Goal: Complete application form: Complete application form

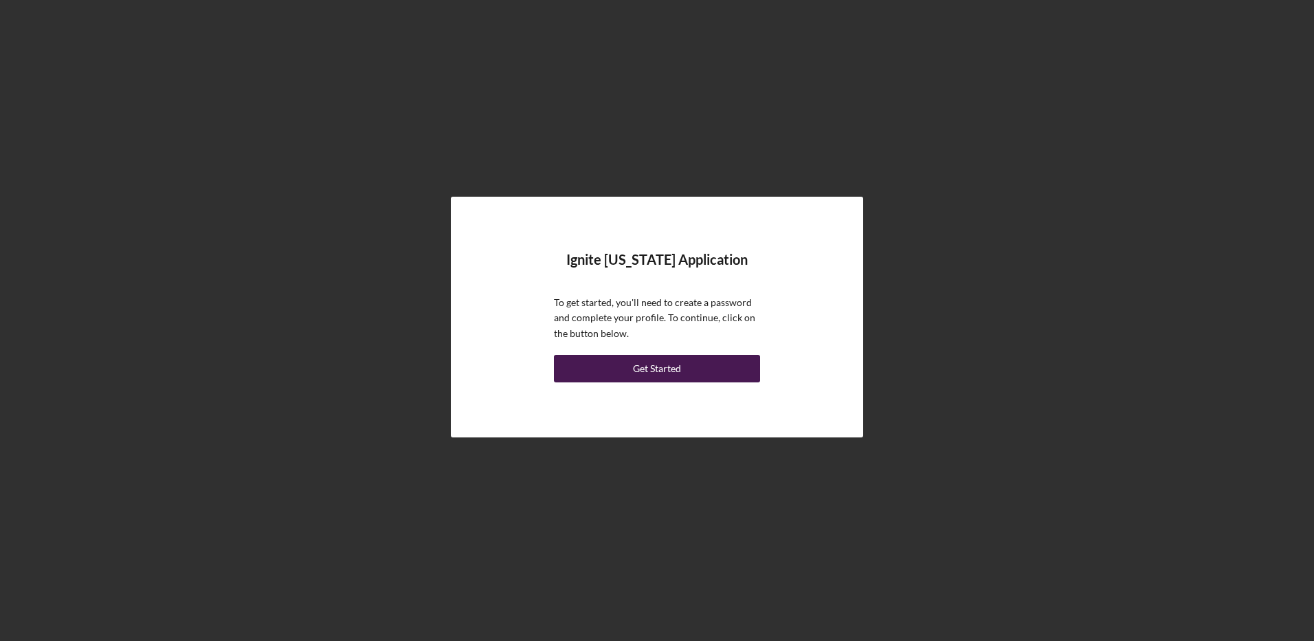
click at [655, 369] on div "Get Started" at bounding box center [657, 368] width 48 height 27
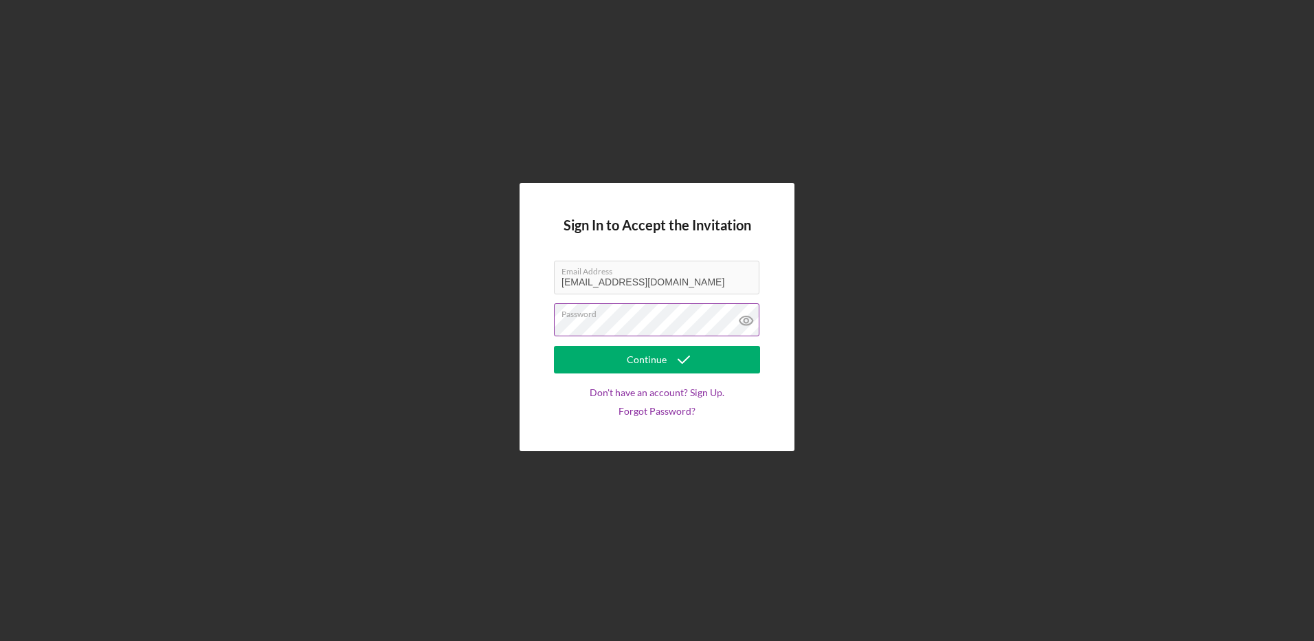
click at [748, 319] on icon at bounding box center [746, 320] width 4 height 4
click at [657, 356] on div "Continue" at bounding box center [647, 359] width 40 height 27
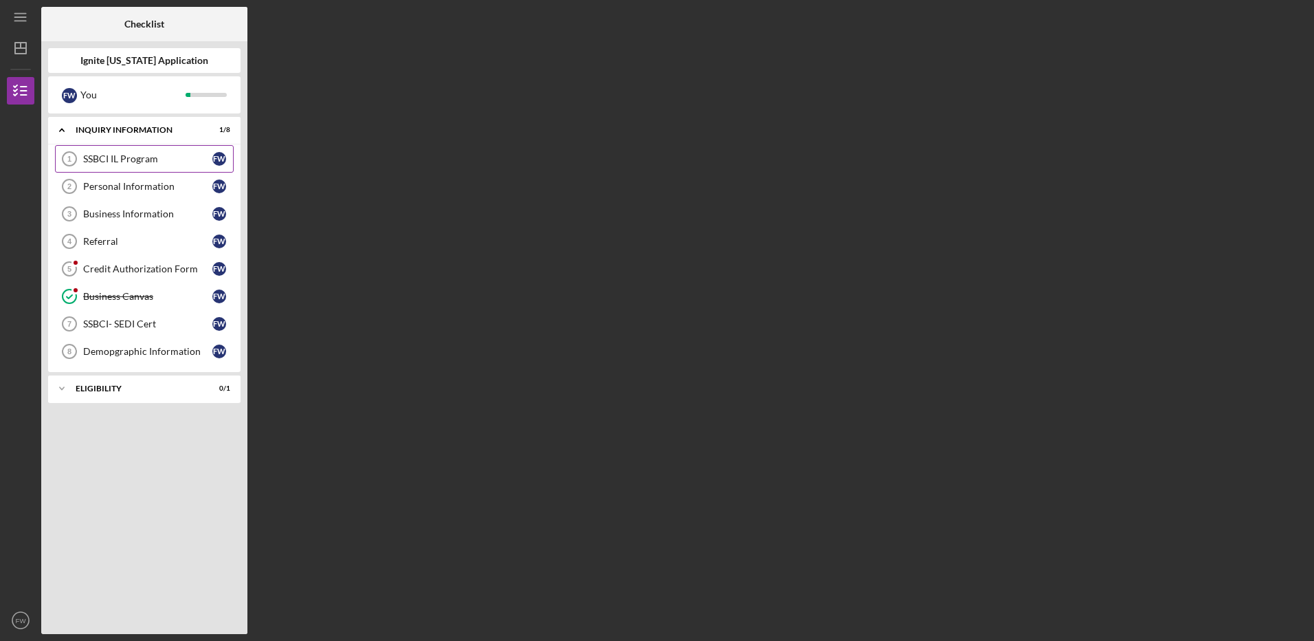
click at [142, 156] on div "SSBCI IL Program" at bounding box center [147, 158] width 129 height 11
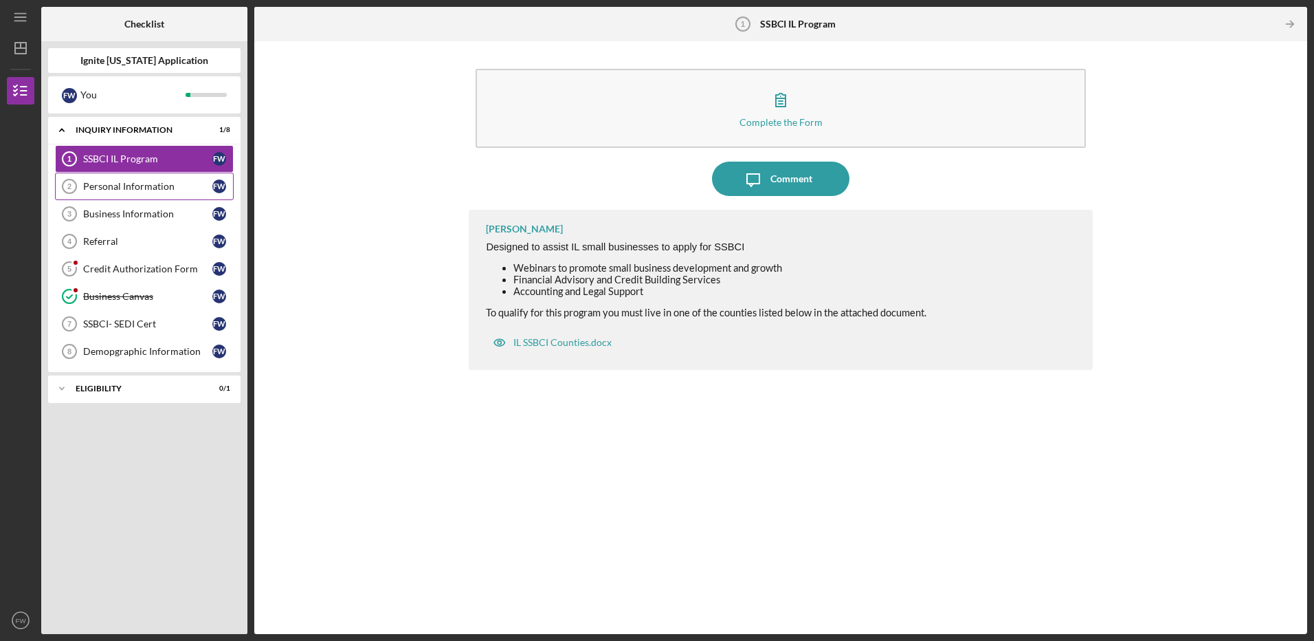
click at [173, 187] on div "Personal Information" at bounding box center [147, 186] width 129 height 11
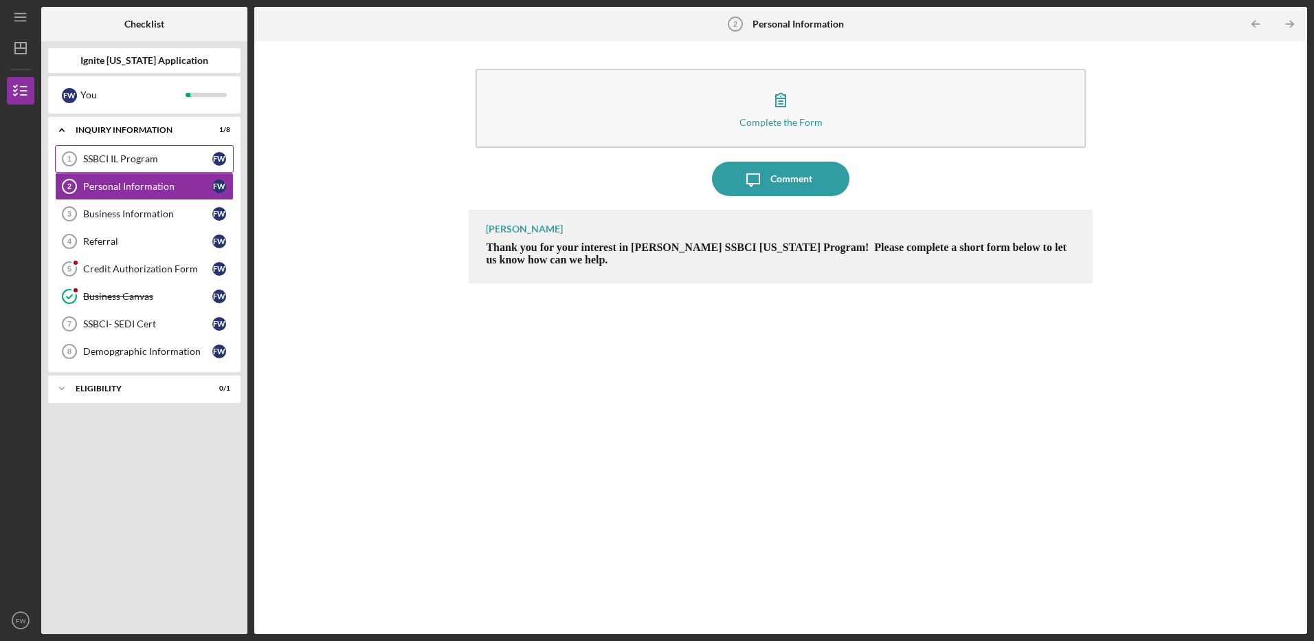
click at [162, 154] on div "SSBCI IL Program" at bounding box center [147, 158] width 129 height 11
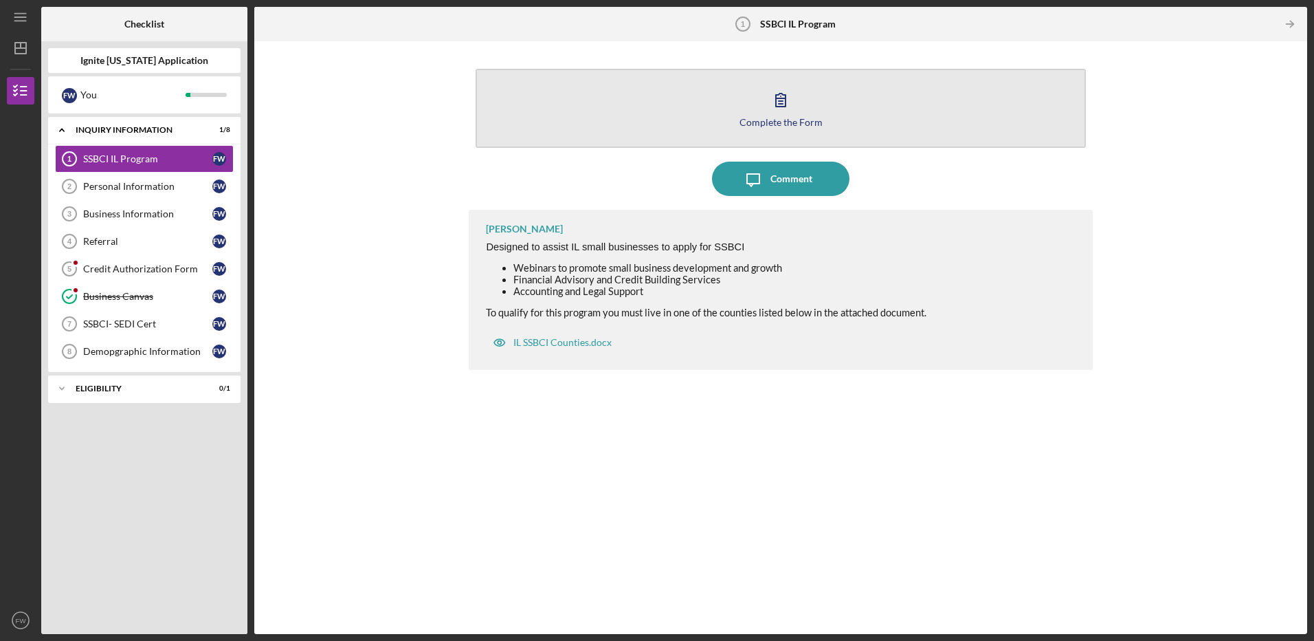
click at [787, 121] on div "Complete the Form" at bounding box center [781, 122] width 83 height 10
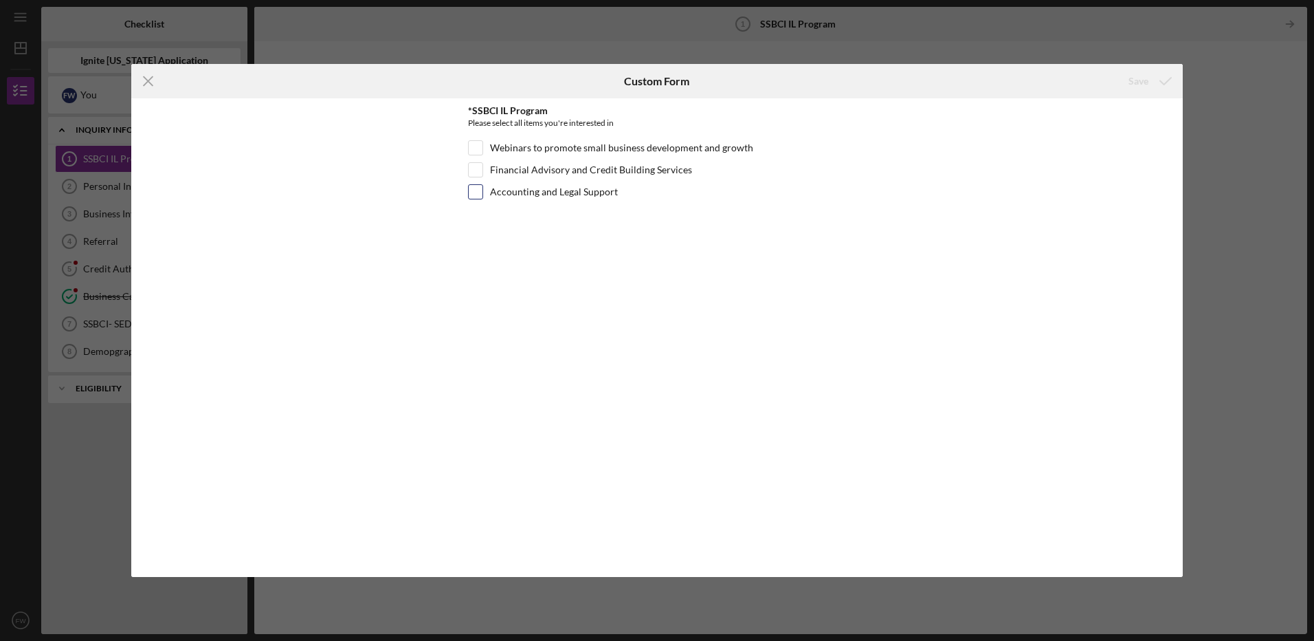
click at [479, 193] on input "Accounting and Legal Support" at bounding box center [476, 192] width 14 height 14
checkbox input "true"
click at [474, 172] on input "Financial Advisory and Credit Building Services" at bounding box center [476, 170] width 14 height 14
checkbox input "true"
click at [477, 149] on input "Webinars to promote small business development and growth" at bounding box center [476, 148] width 14 height 14
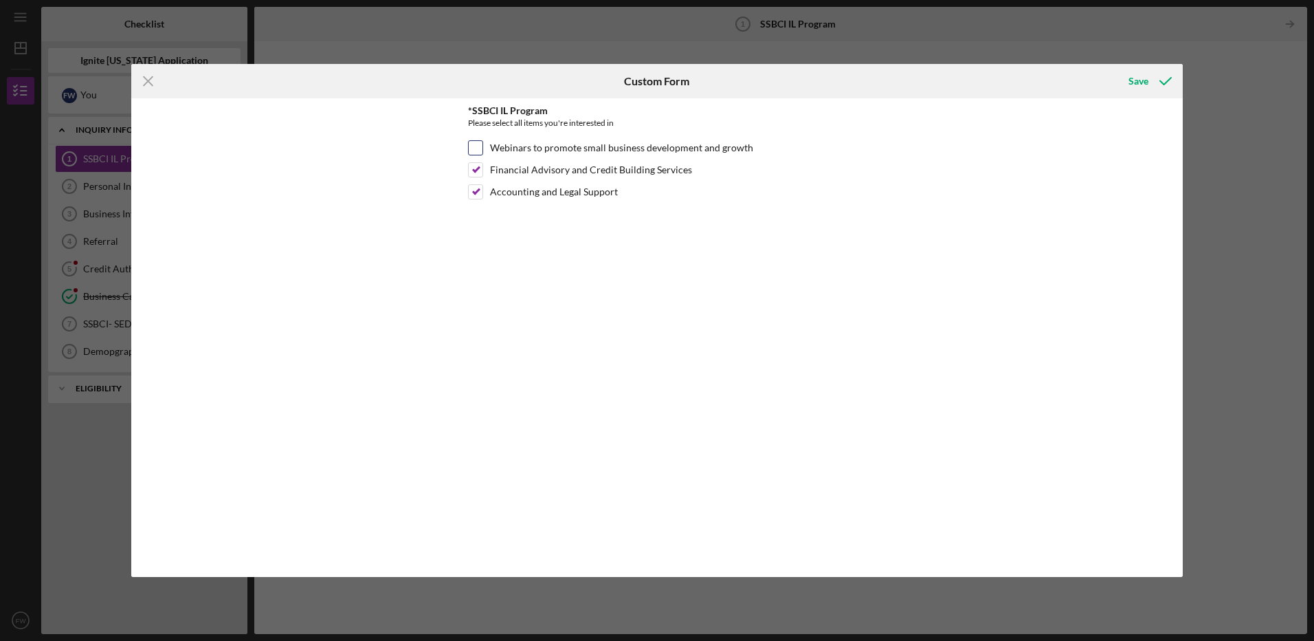
checkbox input "true"
click at [1139, 79] on div "Save" at bounding box center [1139, 80] width 20 height 27
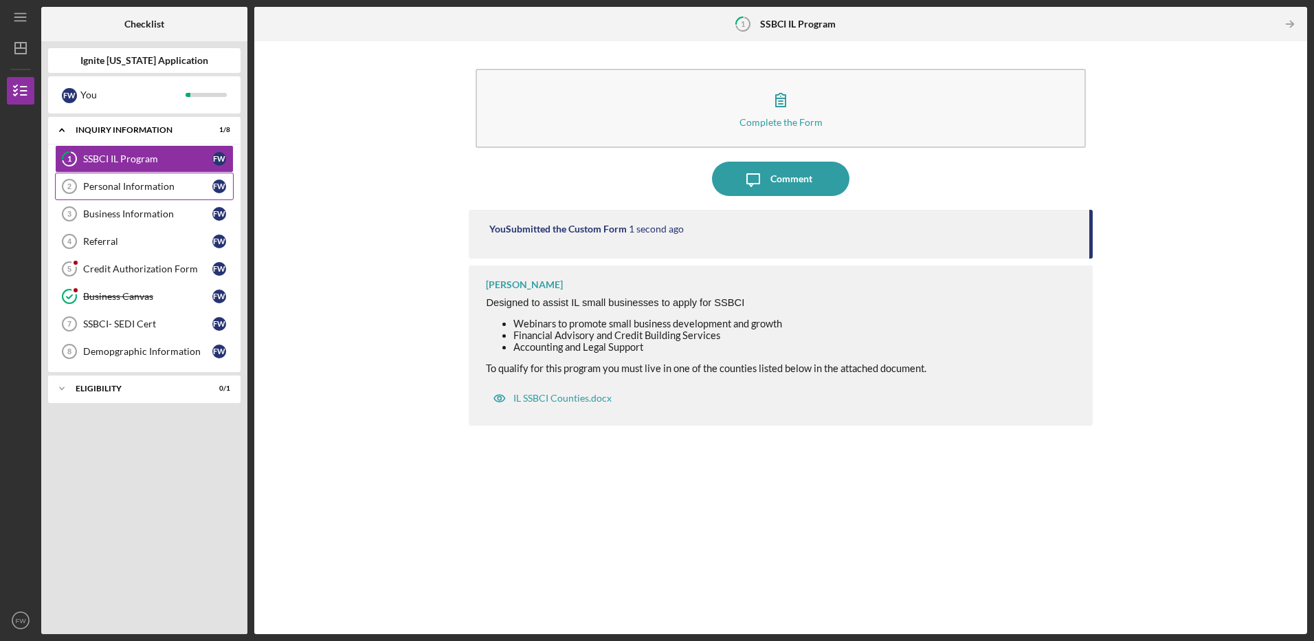
click at [154, 188] on div "Personal Information" at bounding box center [147, 186] width 129 height 11
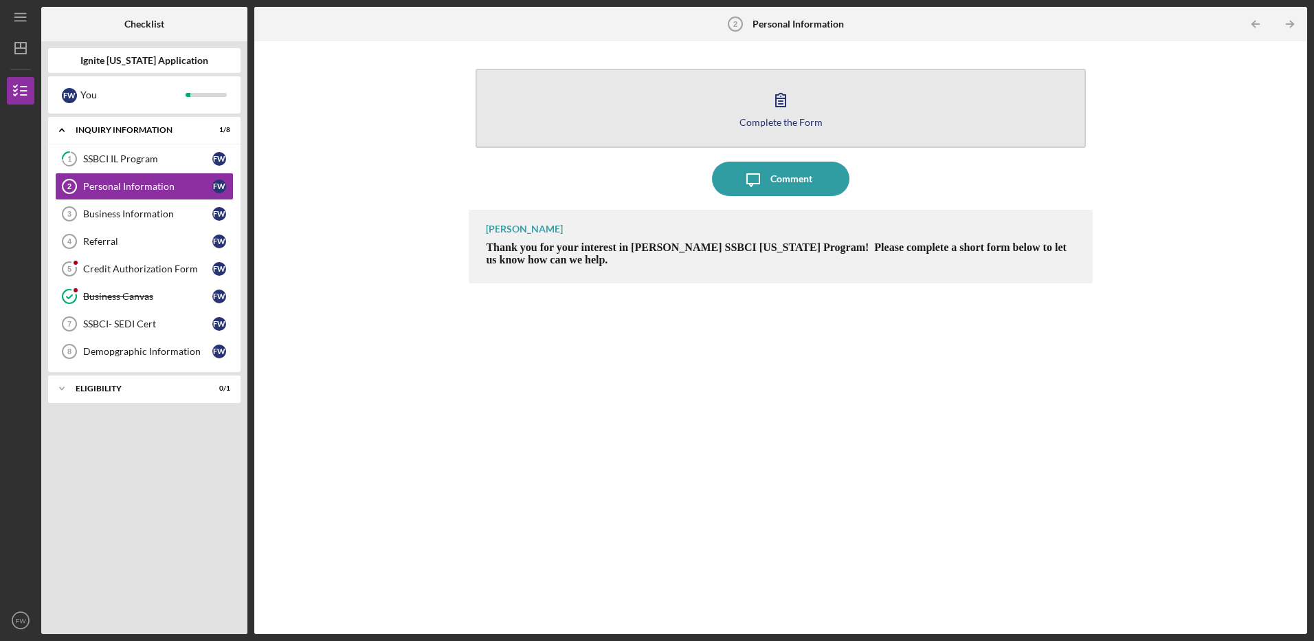
click at [780, 124] on div "Complete the Form" at bounding box center [781, 122] width 83 height 10
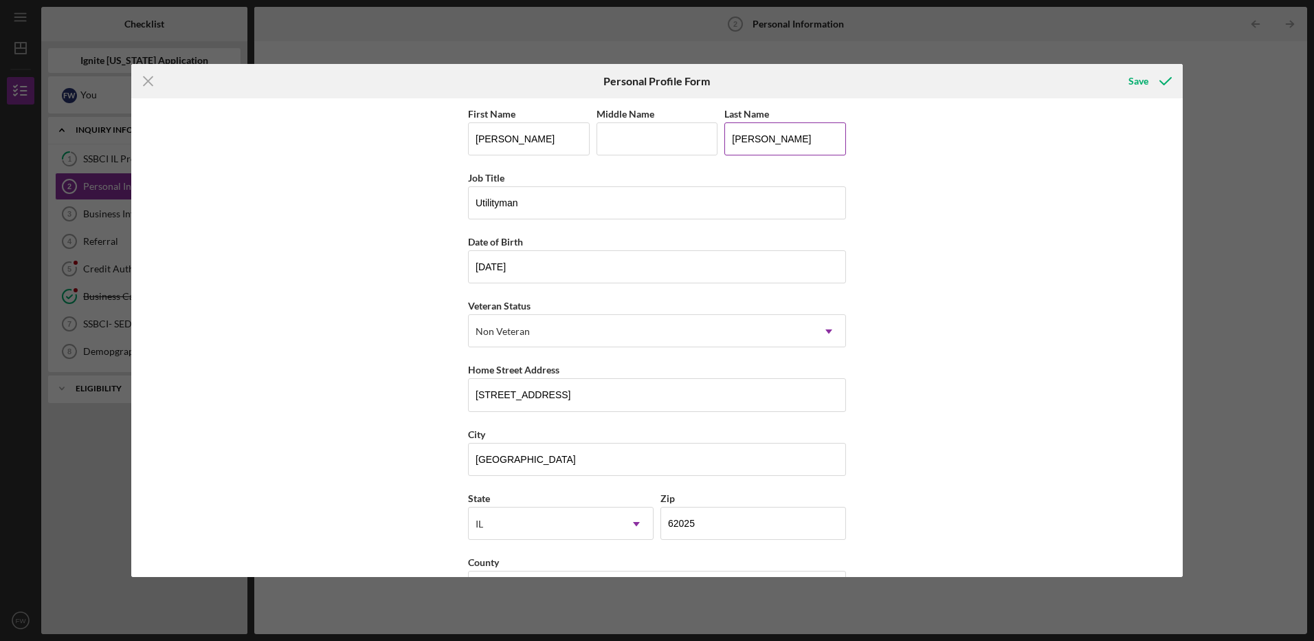
click at [781, 140] on input "[PERSON_NAME]" at bounding box center [785, 138] width 122 height 33
type input "[PERSON_NAME]"
type input "IL"
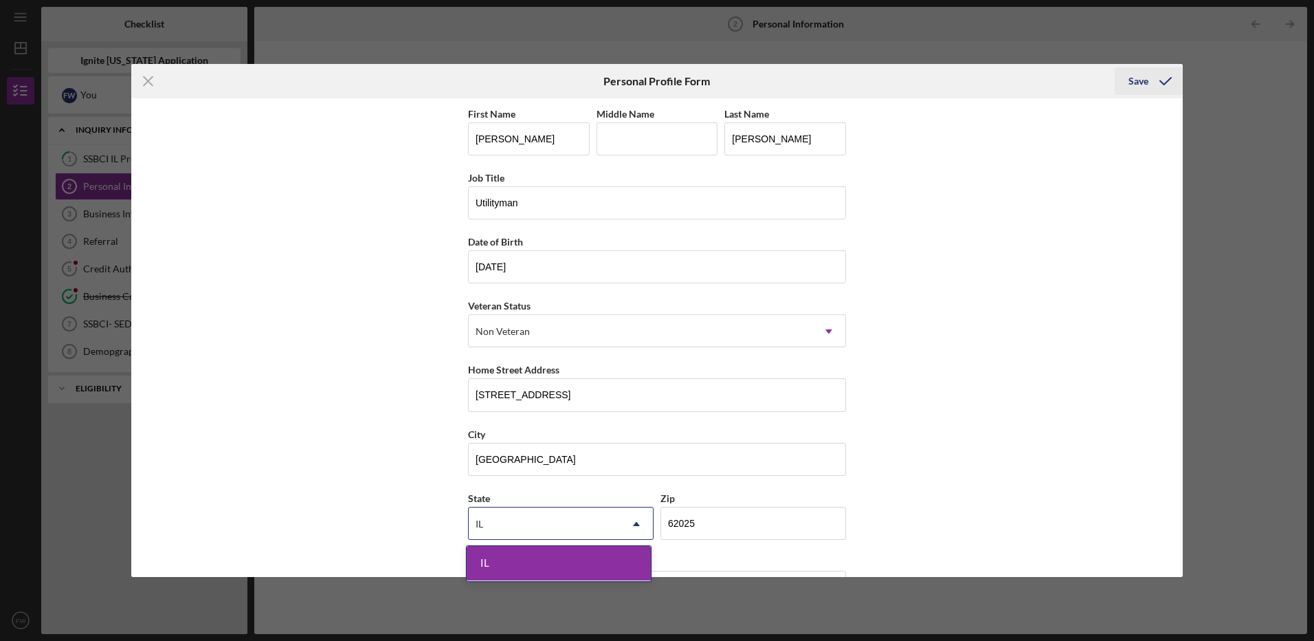
click at [1140, 83] on div "Save" at bounding box center [1139, 80] width 20 height 27
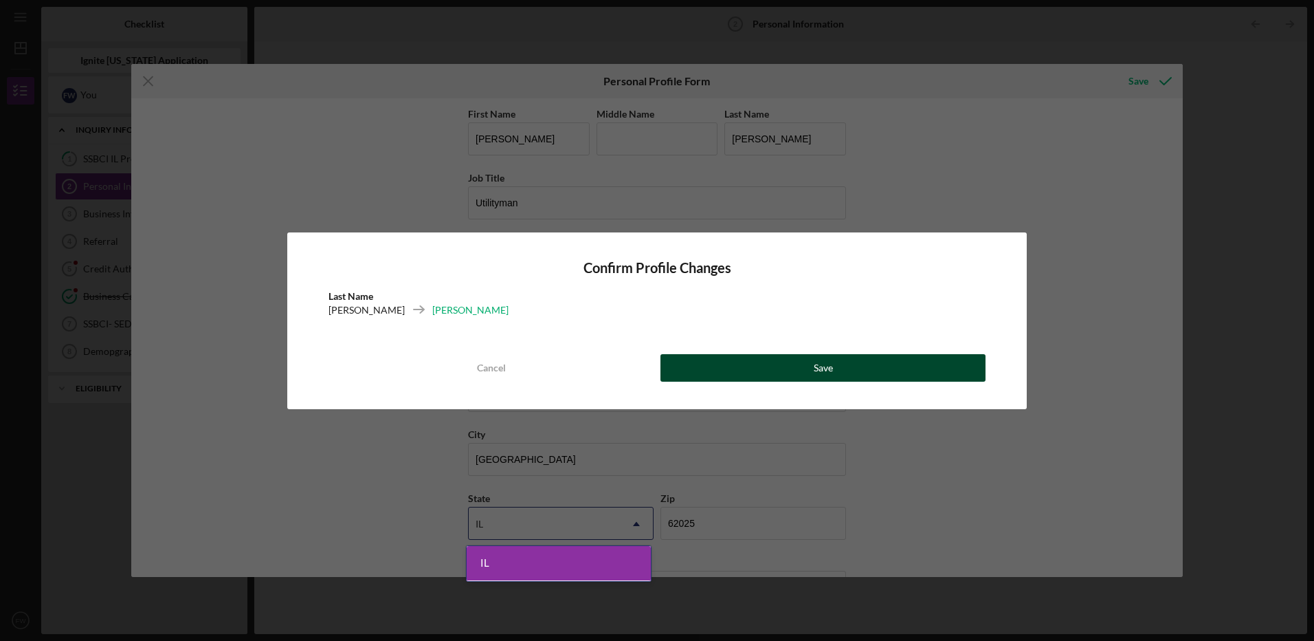
click at [733, 368] on button "Save" at bounding box center [823, 367] width 325 height 27
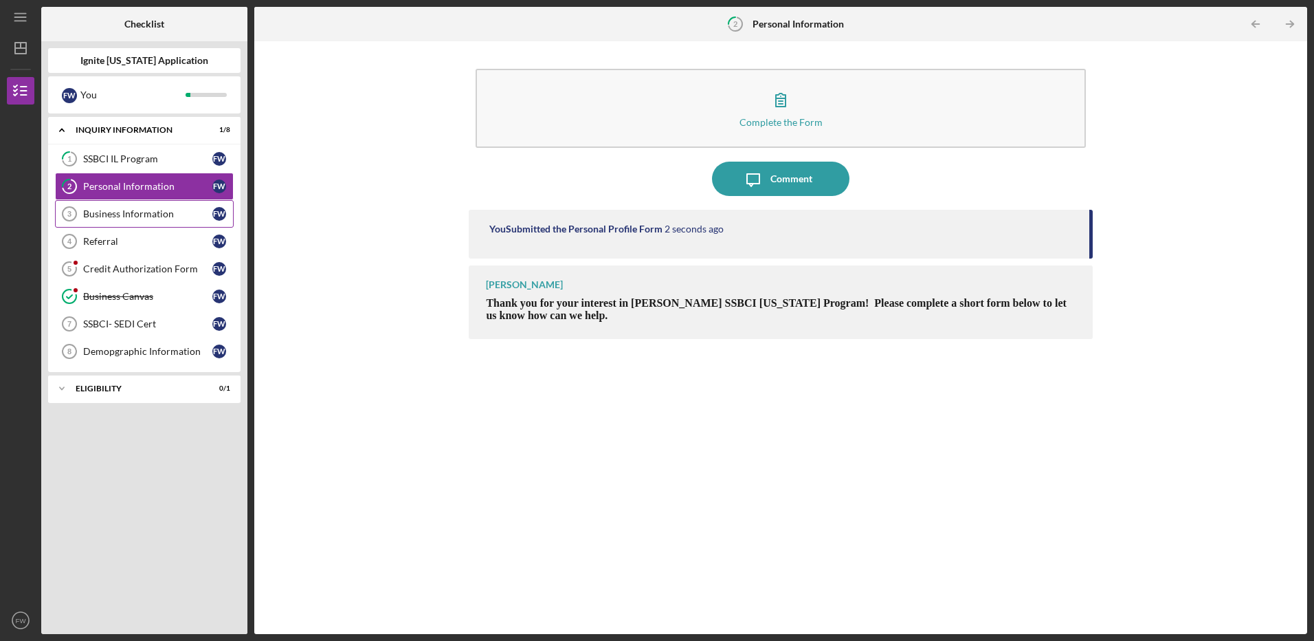
click at [151, 214] on div "Business Information" at bounding box center [147, 213] width 129 height 11
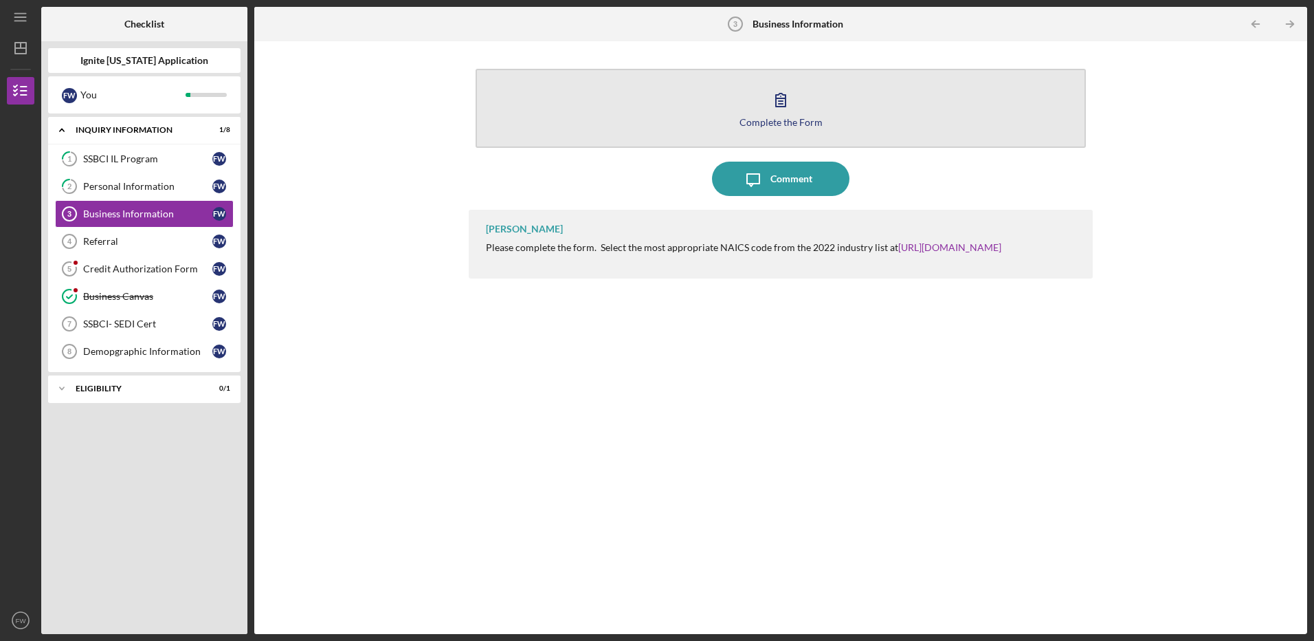
click at [783, 123] on div "Complete the Form" at bounding box center [781, 122] width 83 height 10
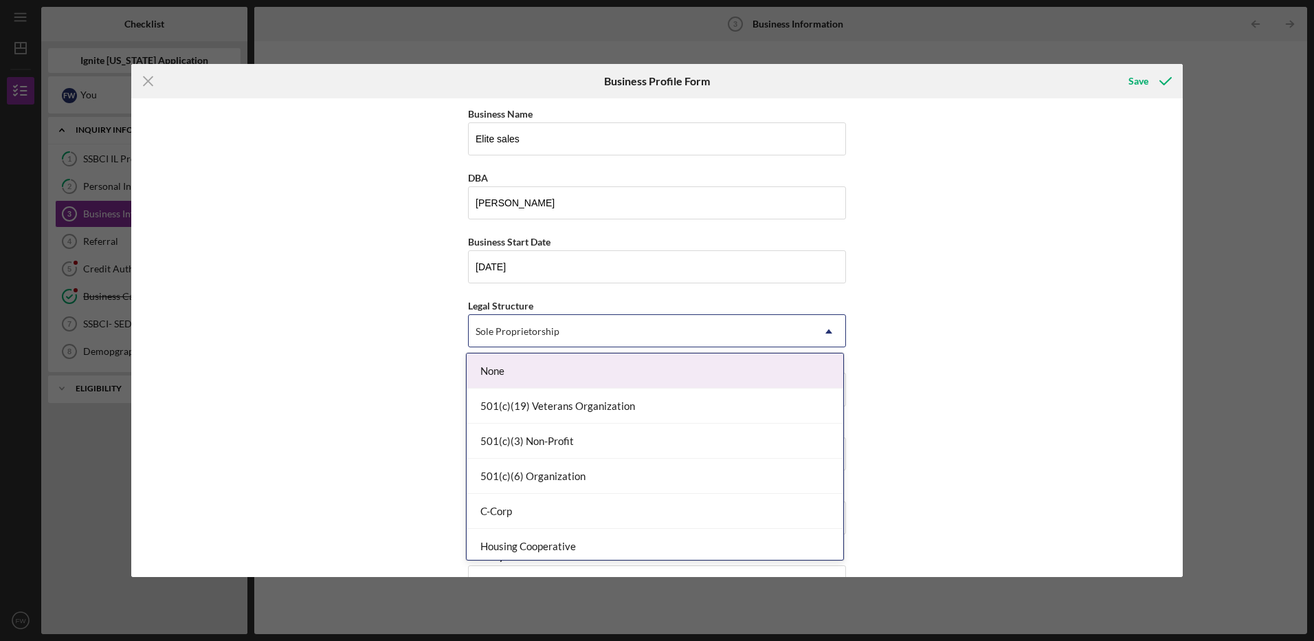
click at [827, 329] on icon "Icon/Dropdown Arrow" at bounding box center [828, 331] width 33 height 33
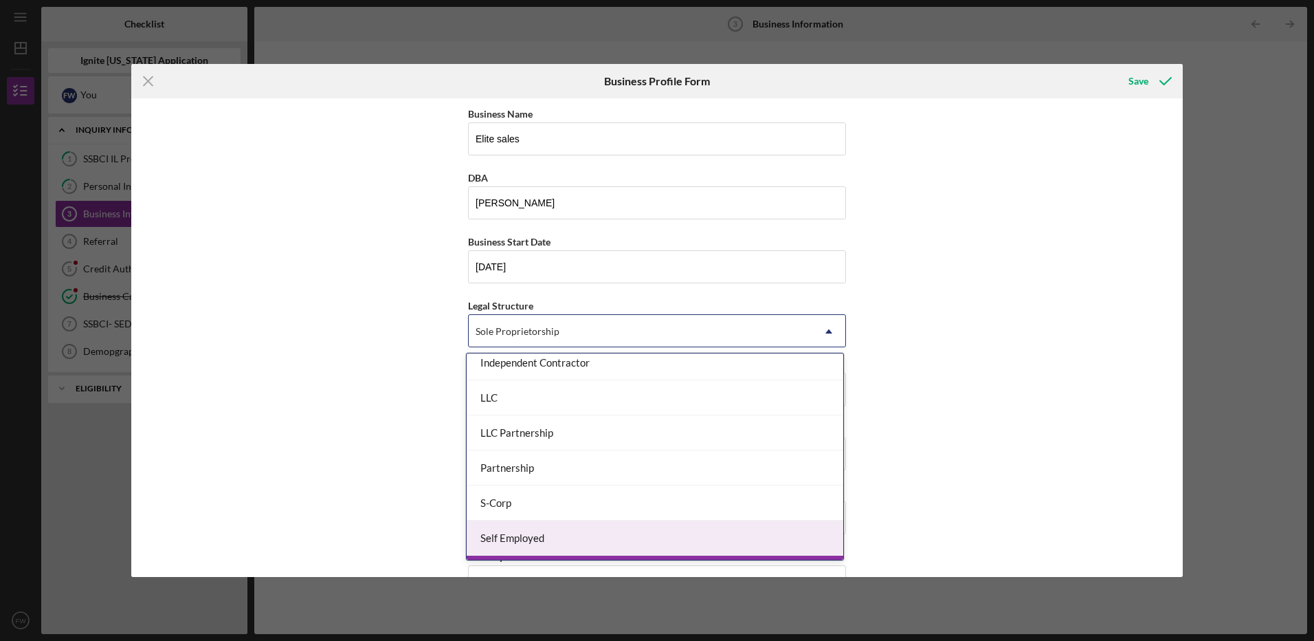
scroll to position [182, 0]
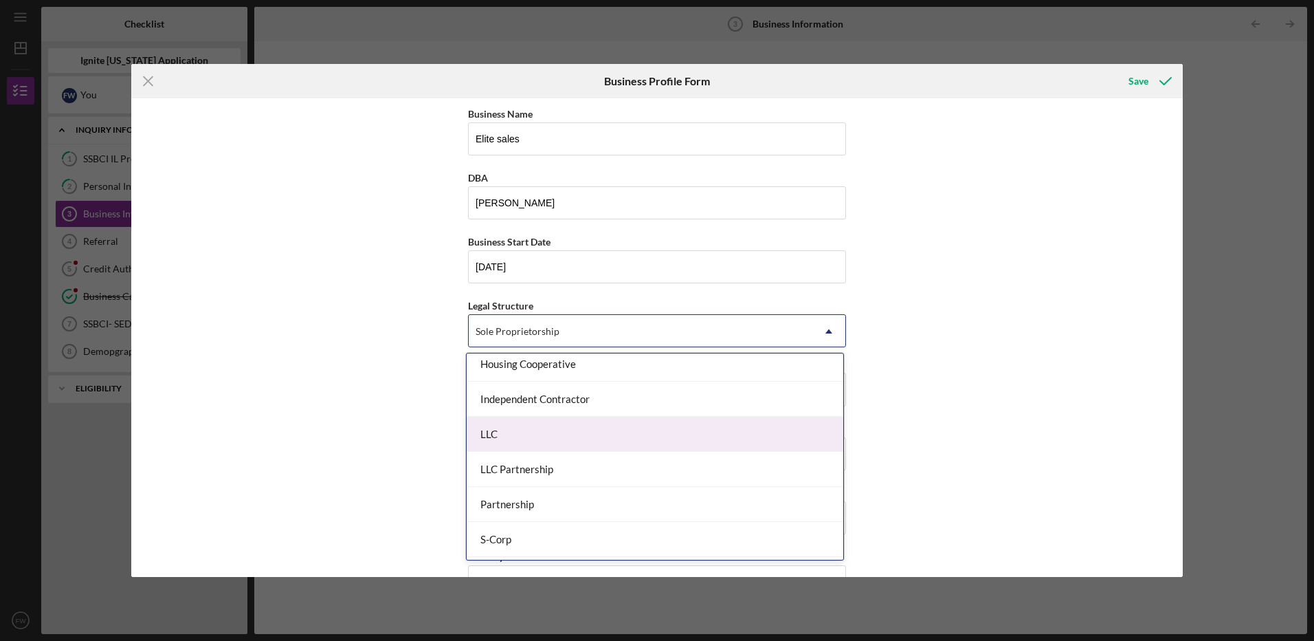
click at [539, 434] on div "LLC" at bounding box center [655, 434] width 377 height 35
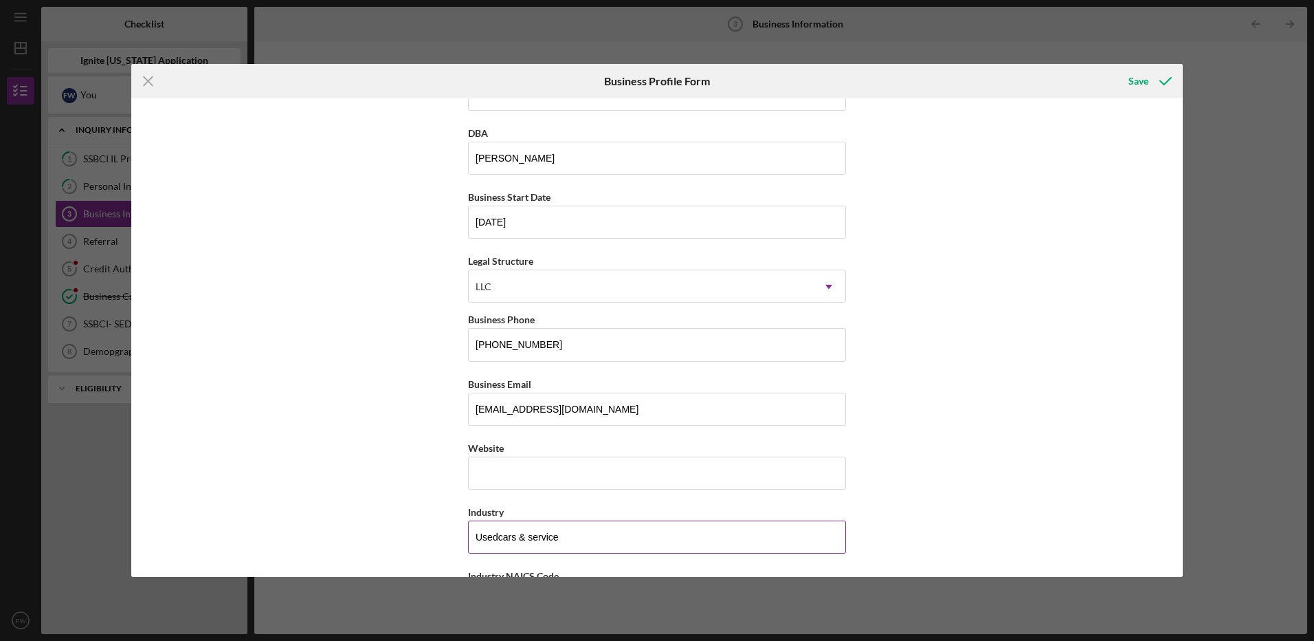
scroll to position [69, 0]
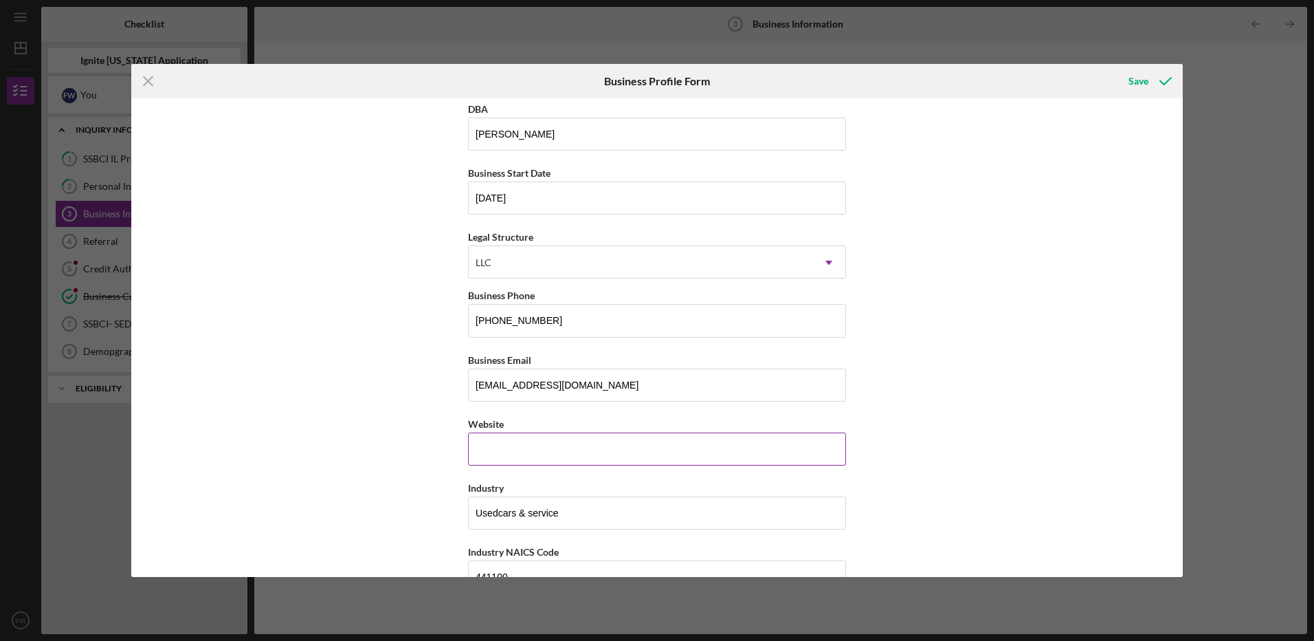
click at [581, 455] on input "Website" at bounding box center [657, 448] width 378 height 33
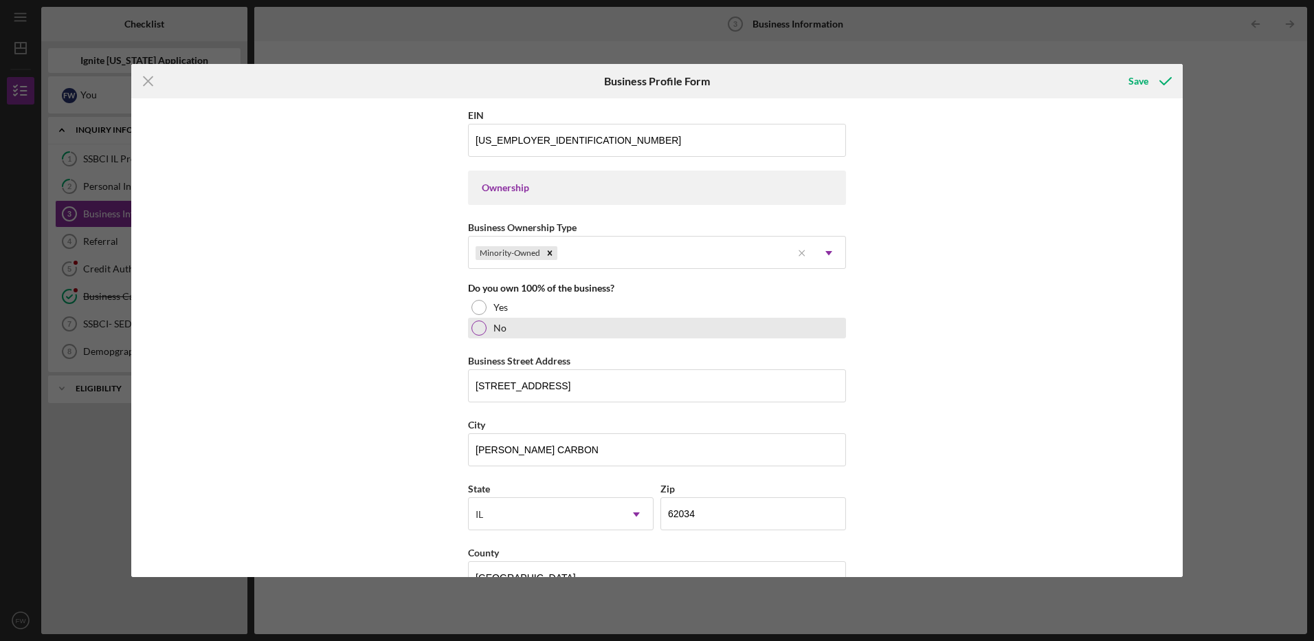
scroll to position [619, 0]
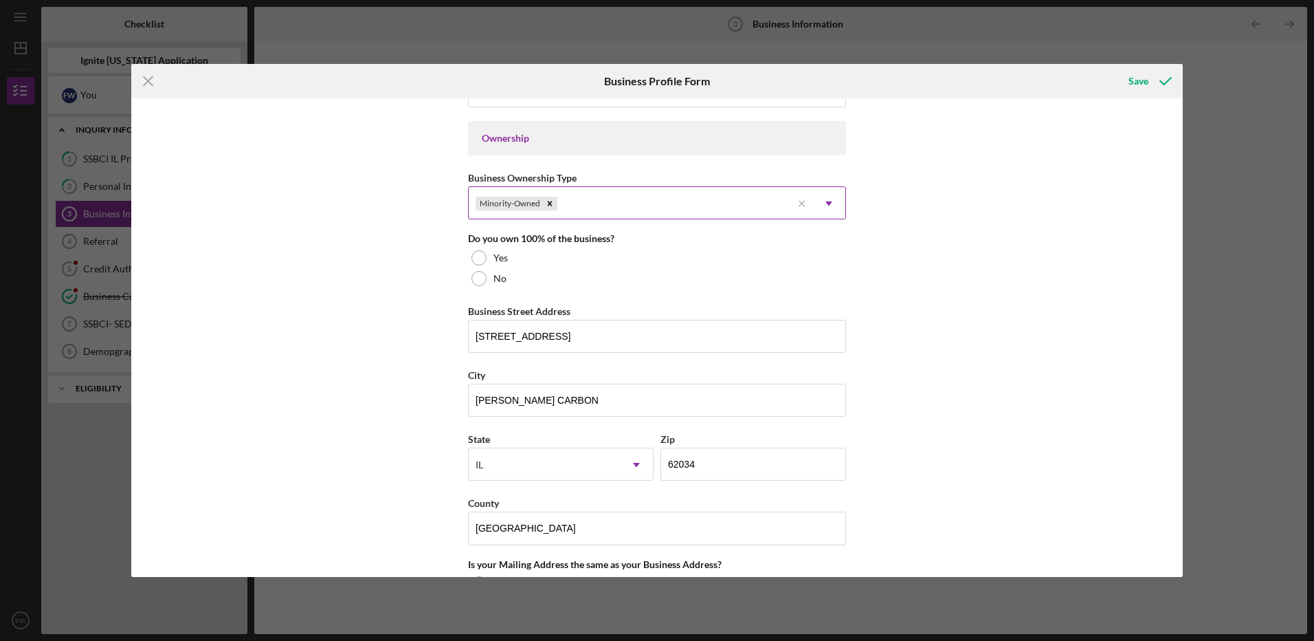
type input "[EMAIL_ADDRESS][DOMAIN_NAME]"
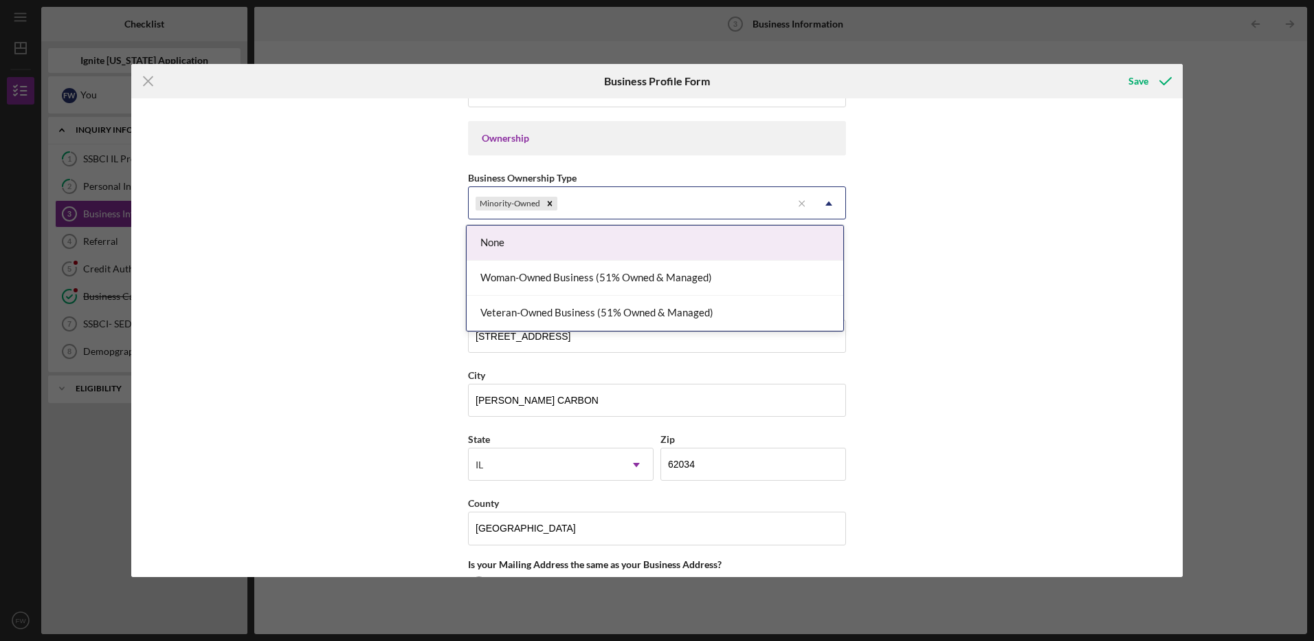
click at [827, 201] on icon "Icon/Dropdown Arrow" at bounding box center [828, 203] width 33 height 33
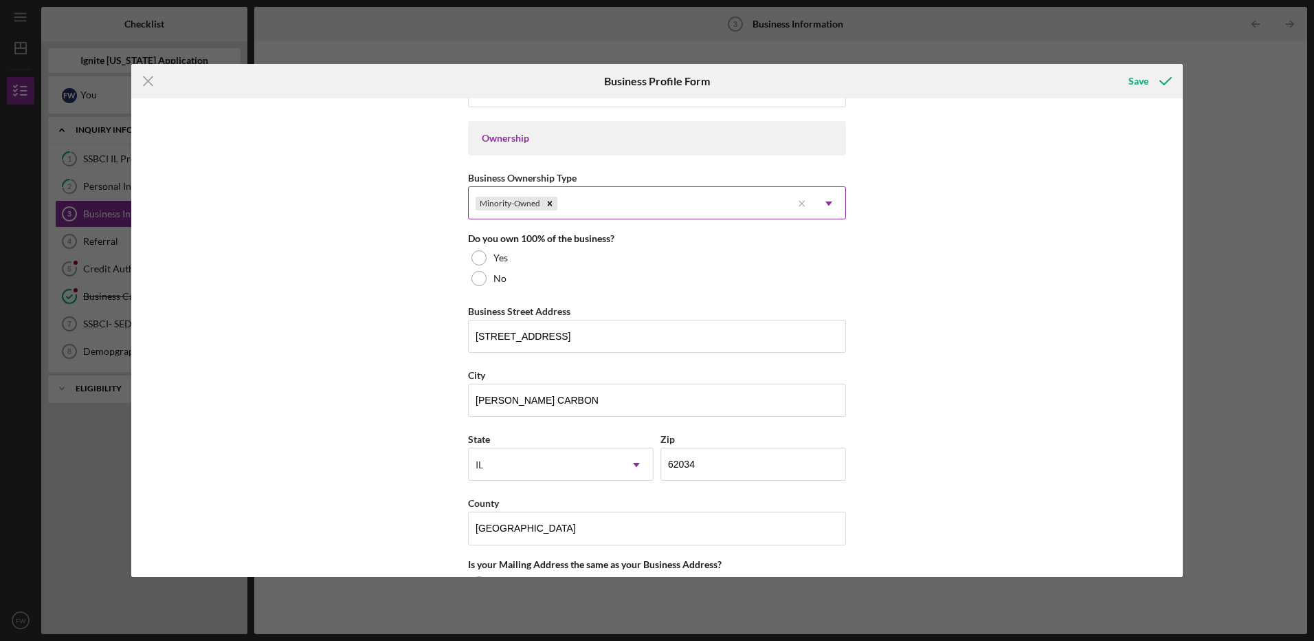
click at [731, 195] on div "Minority-Owned" at bounding box center [630, 204] width 323 height 32
click at [476, 258] on div at bounding box center [478, 257] width 15 height 15
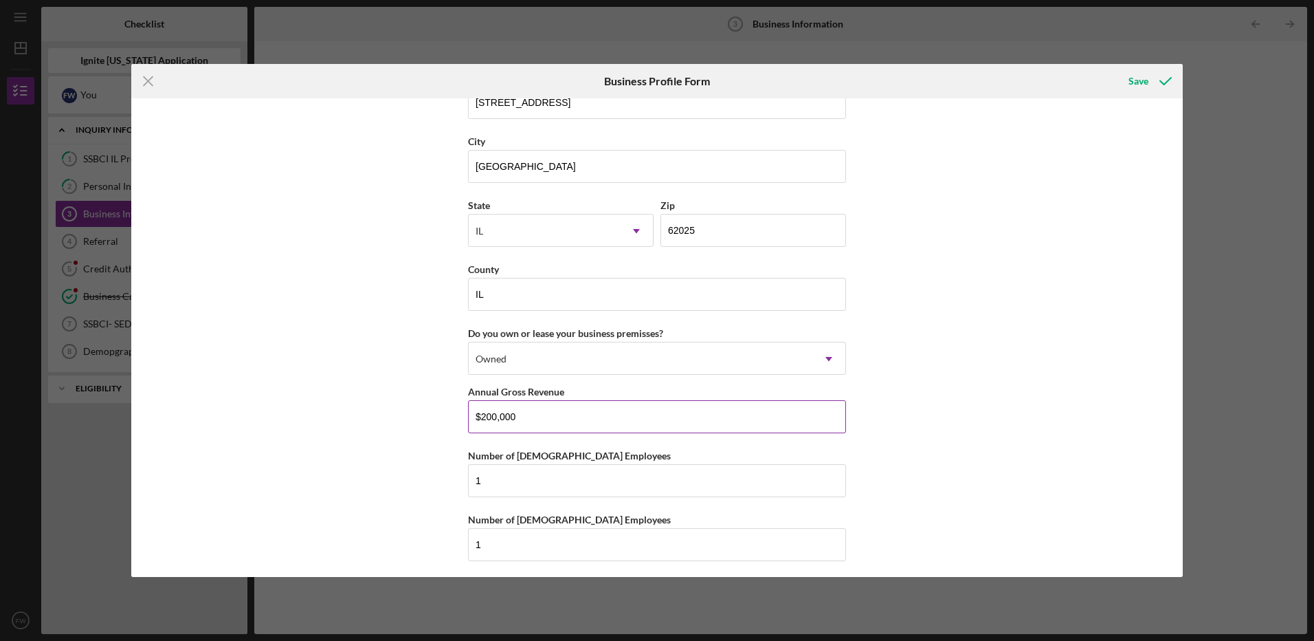
scroll to position [1183, 0]
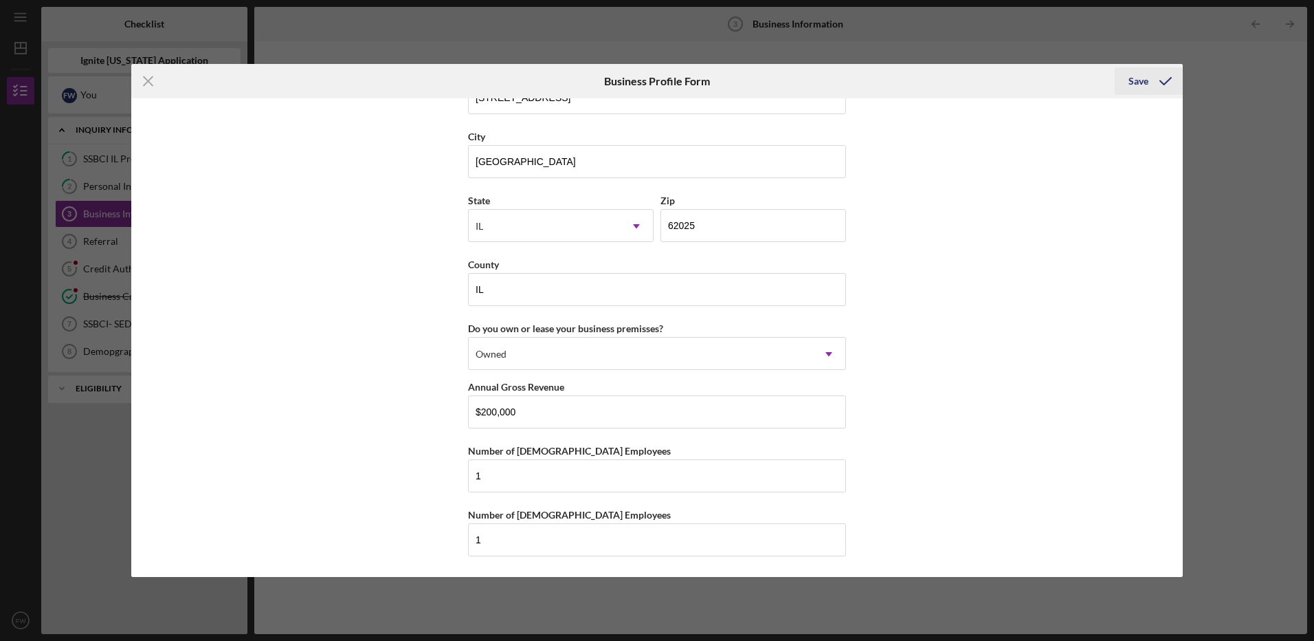
click at [1138, 80] on div "Save" at bounding box center [1139, 80] width 20 height 27
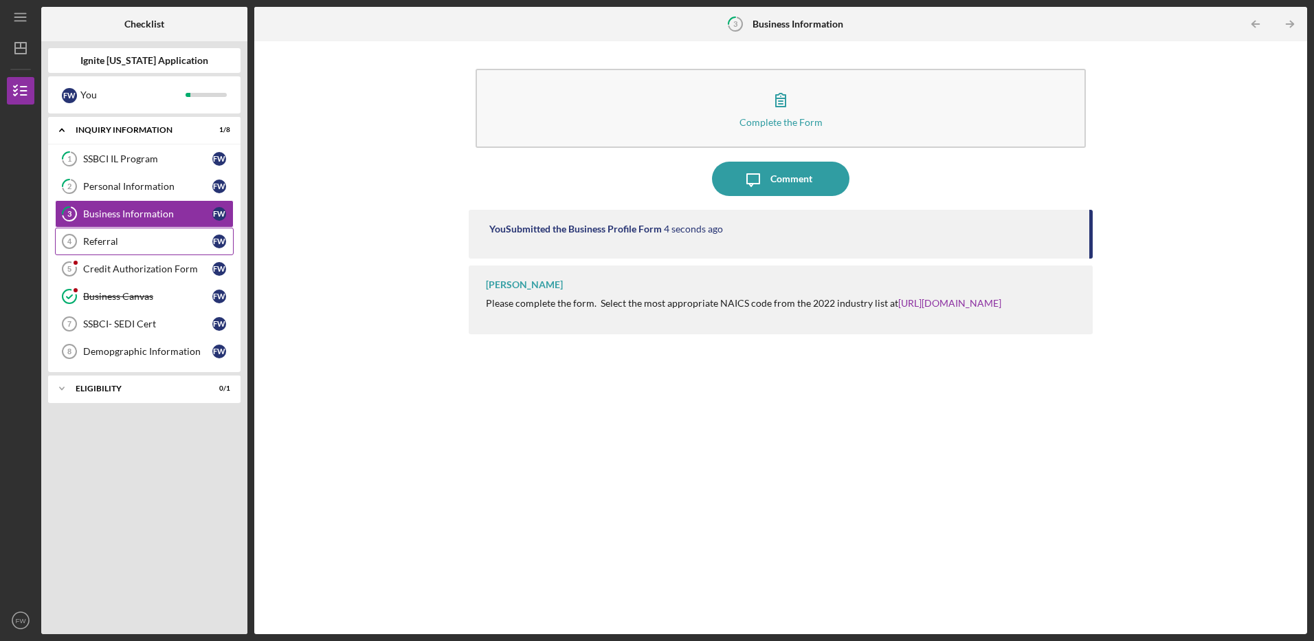
click at [163, 241] on div "Referral" at bounding box center [147, 241] width 129 height 11
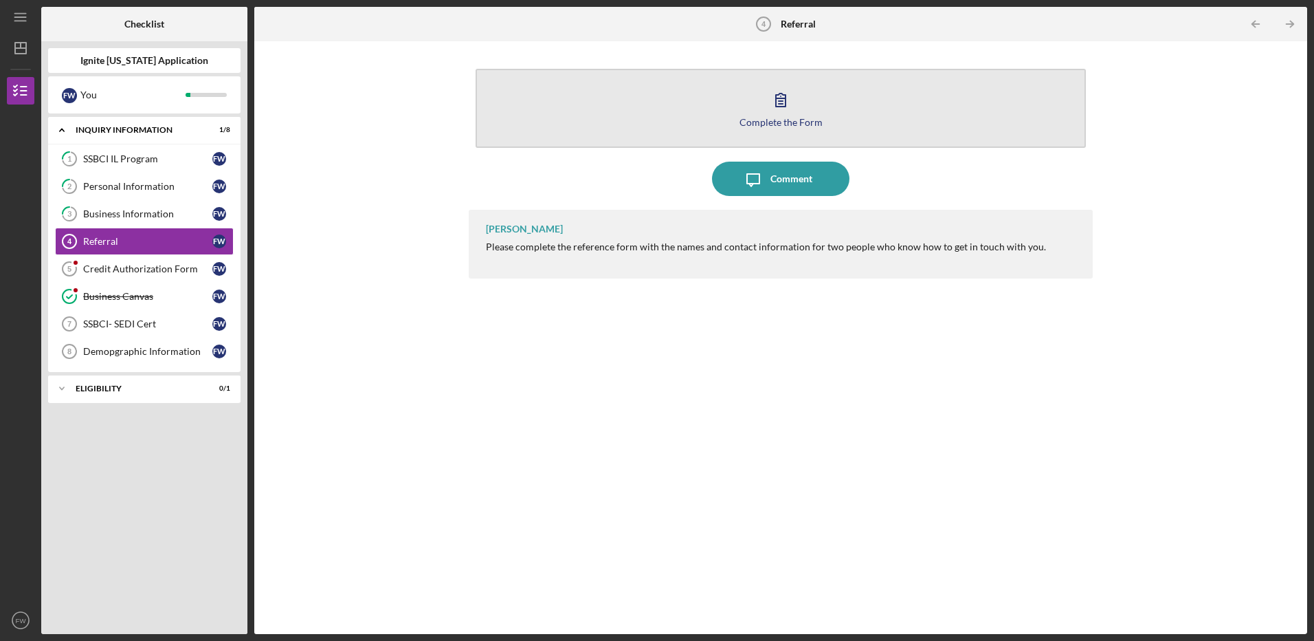
click at [775, 117] on div "Complete the Form" at bounding box center [781, 122] width 83 height 10
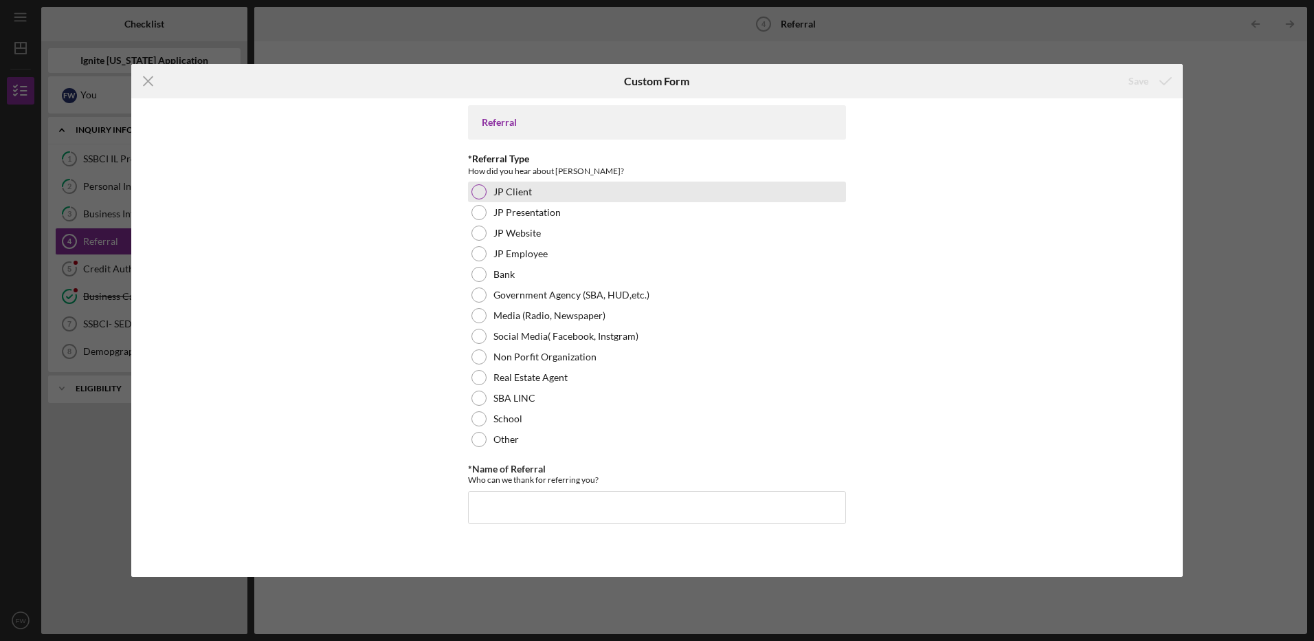
click at [472, 192] on div at bounding box center [478, 191] width 15 height 15
click at [1143, 79] on div "Save" at bounding box center [1139, 80] width 20 height 27
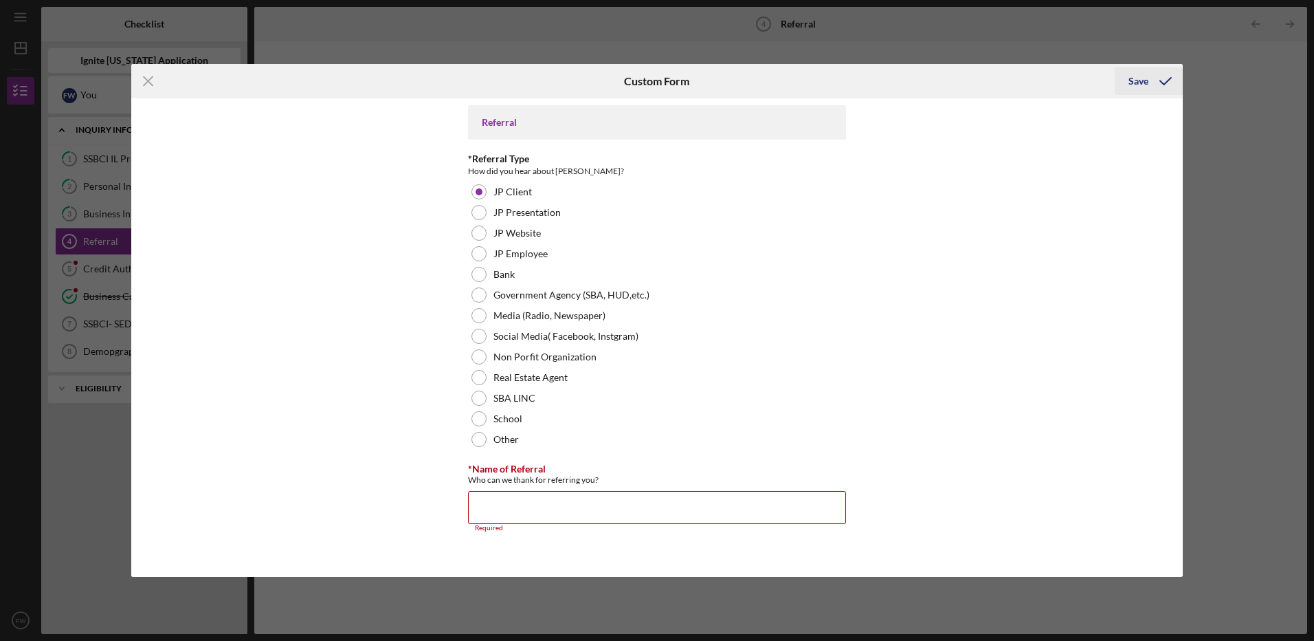
click at [1138, 81] on div "Save" at bounding box center [1139, 80] width 20 height 27
click at [1140, 82] on div "Save" at bounding box center [1139, 80] width 20 height 27
click at [1153, 80] on icon "submit" at bounding box center [1166, 81] width 34 height 34
click at [1140, 79] on div "Save" at bounding box center [1139, 80] width 20 height 27
click at [569, 513] on input "*Name of Referral" at bounding box center [657, 507] width 378 height 33
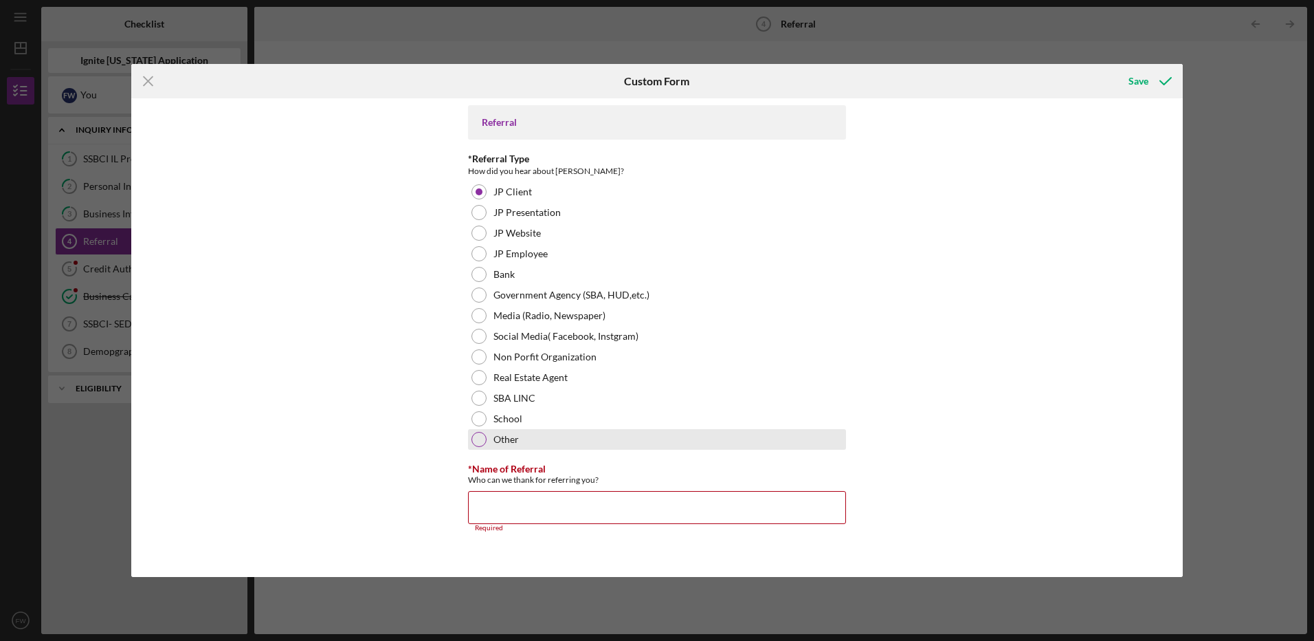
click at [483, 438] on div at bounding box center [478, 439] width 15 height 15
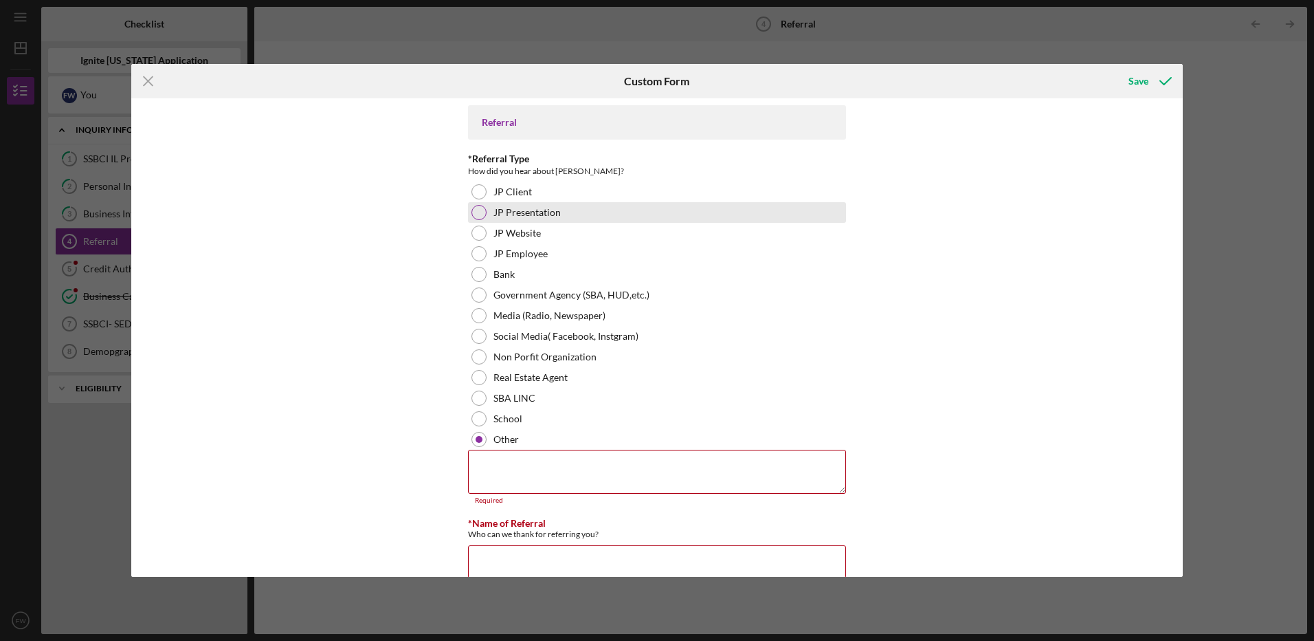
click at [478, 211] on div at bounding box center [478, 212] width 15 height 15
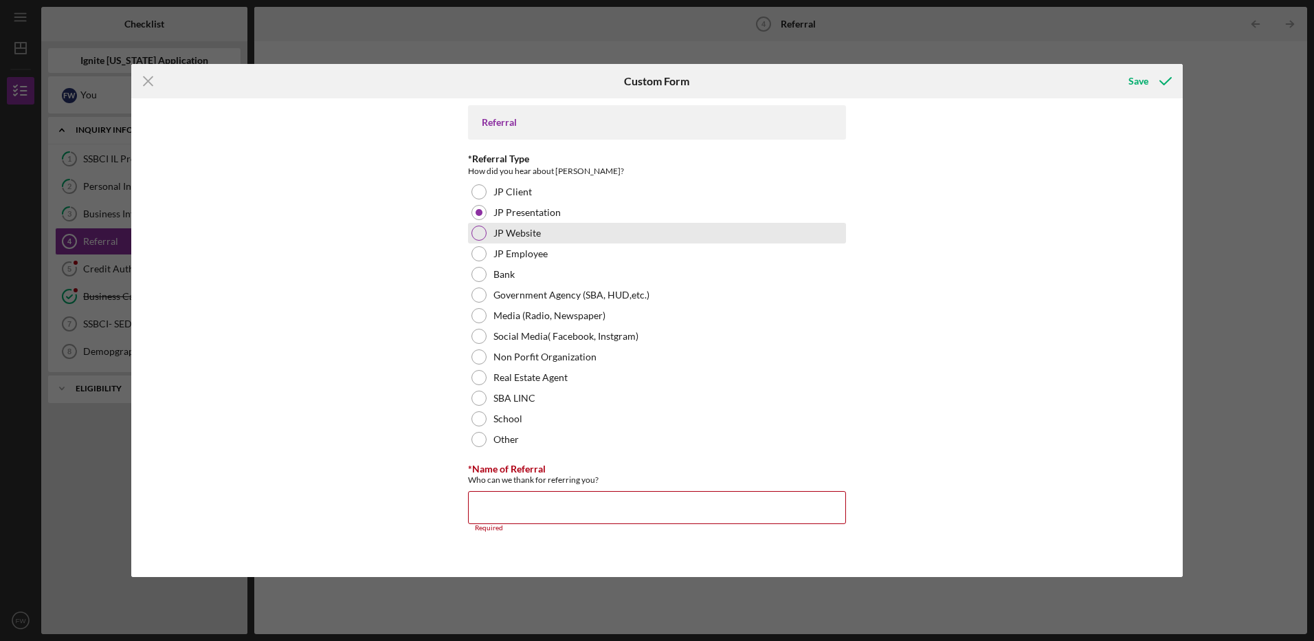
click at [482, 234] on div at bounding box center [478, 232] width 15 height 15
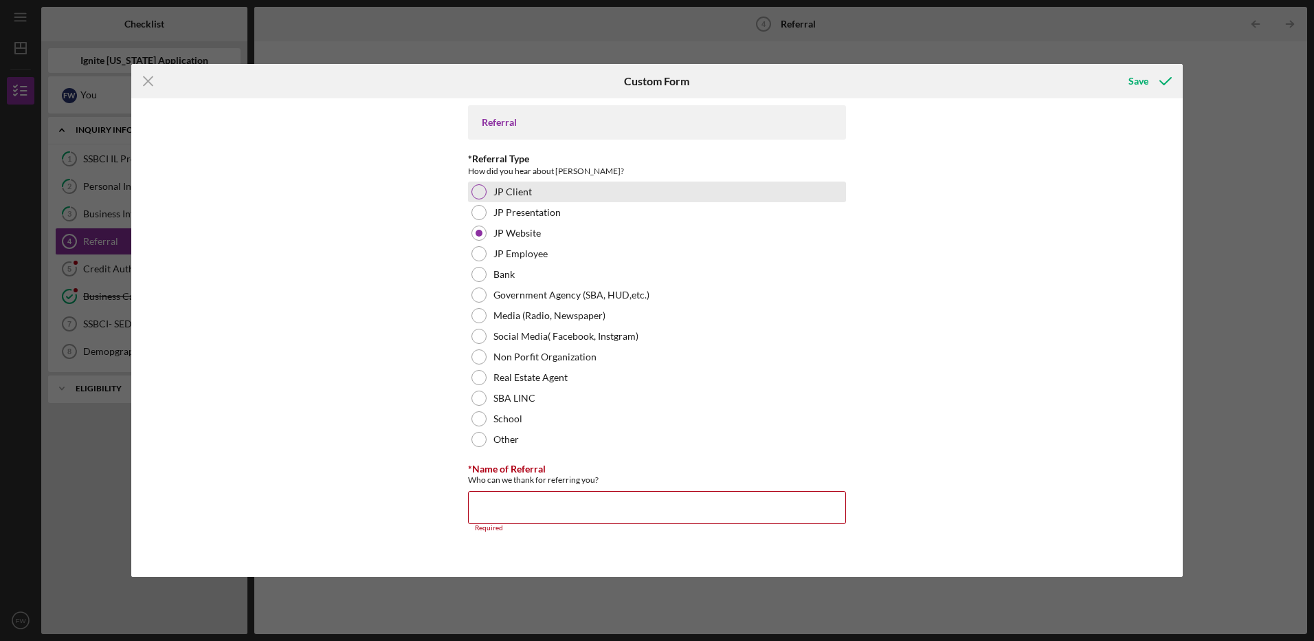
click at [485, 192] on div at bounding box center [478, 191] width 15 height 15
click at [530, 506] on input "*Name of Referral" at bounding box center [657, 507] width 378 height 33
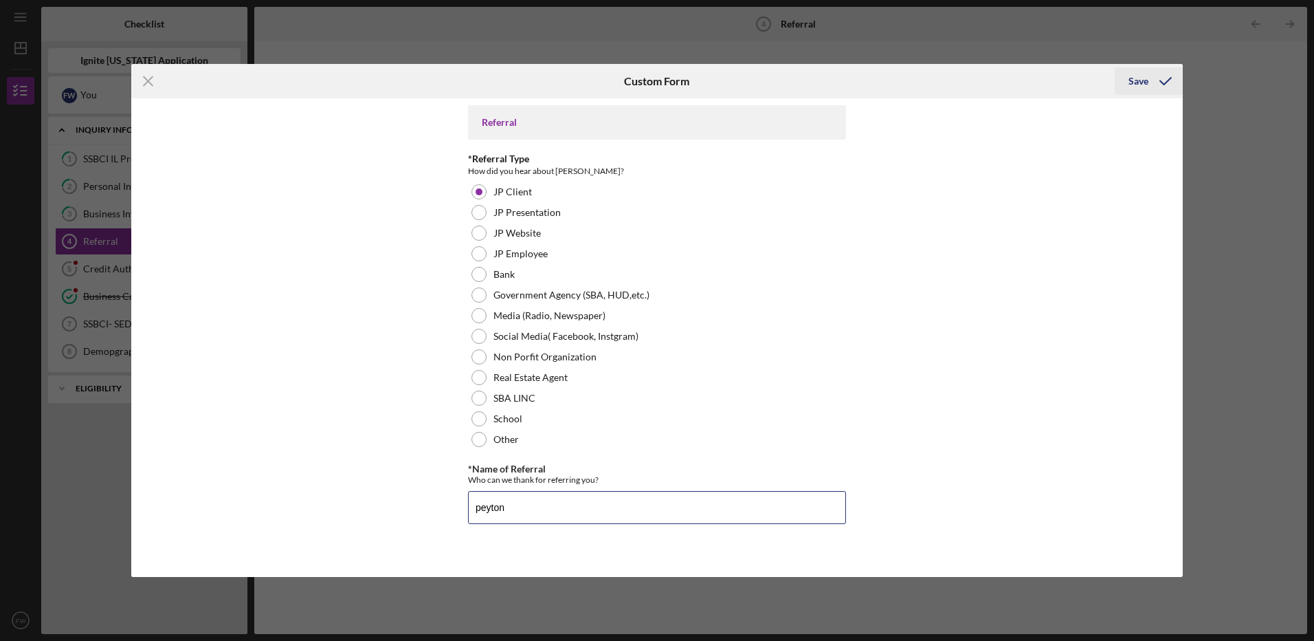
type input "peyton"
click at [1142, 82] on div "Save" at bounding box center [1139, 80] width 20 height 27
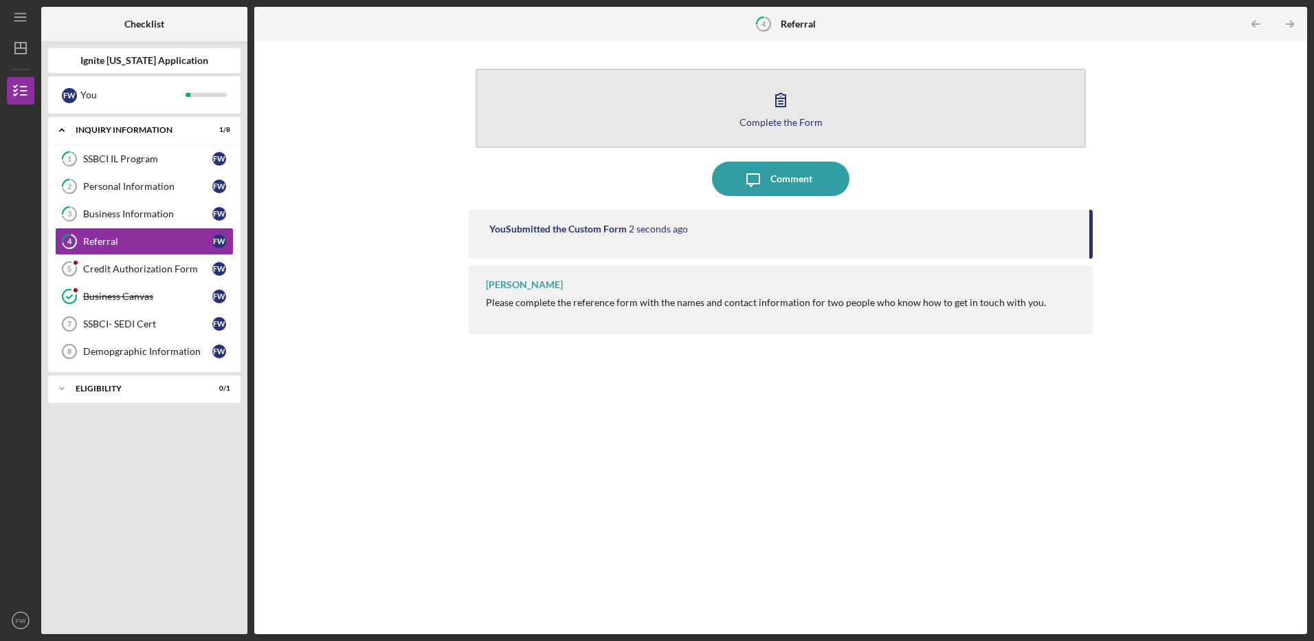
click at [806, 122] on div "Complete the Form" at bounding box center [781, 122] width 83 height 10
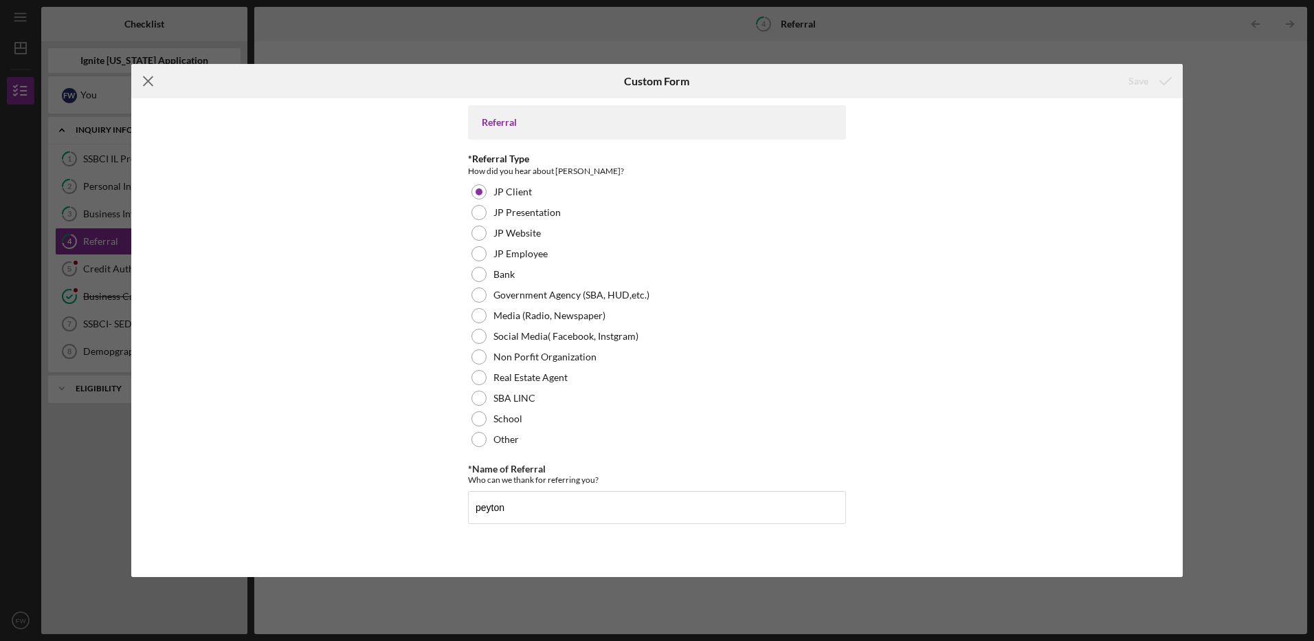
click at [146, 83] on line at bounding box center [148, 81] width 9 height 9
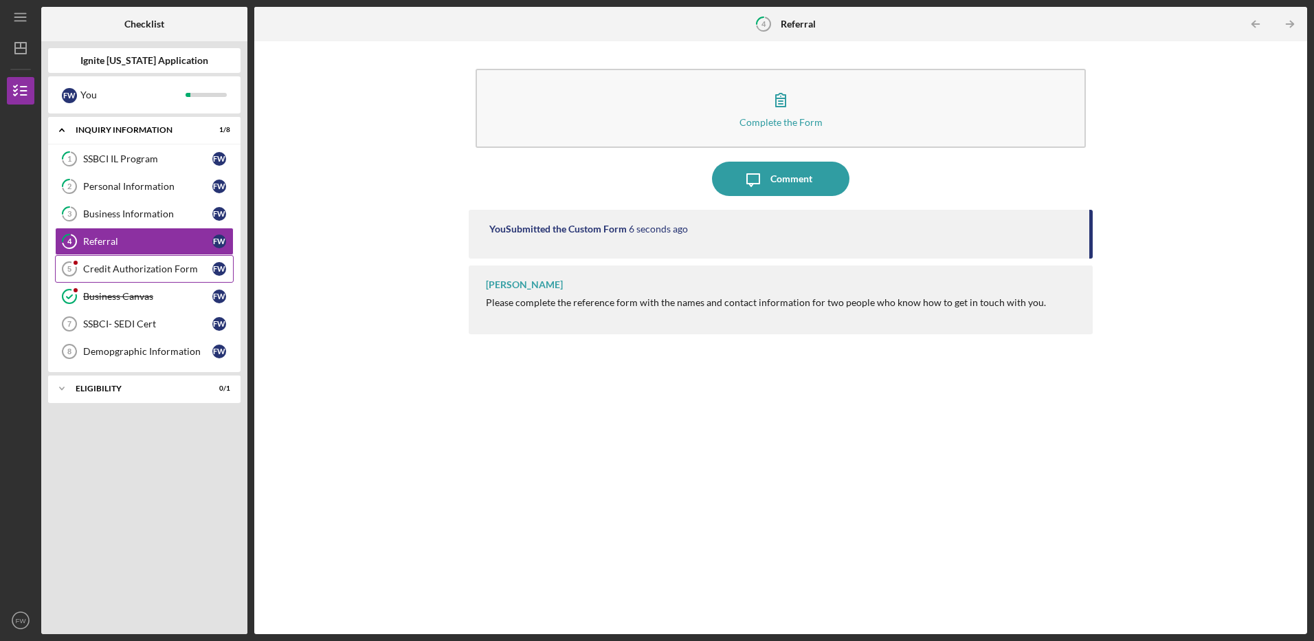
click at [140, 266] on div "Credit Authorization Form" at bounding box center [147, 268] width 129 height 11
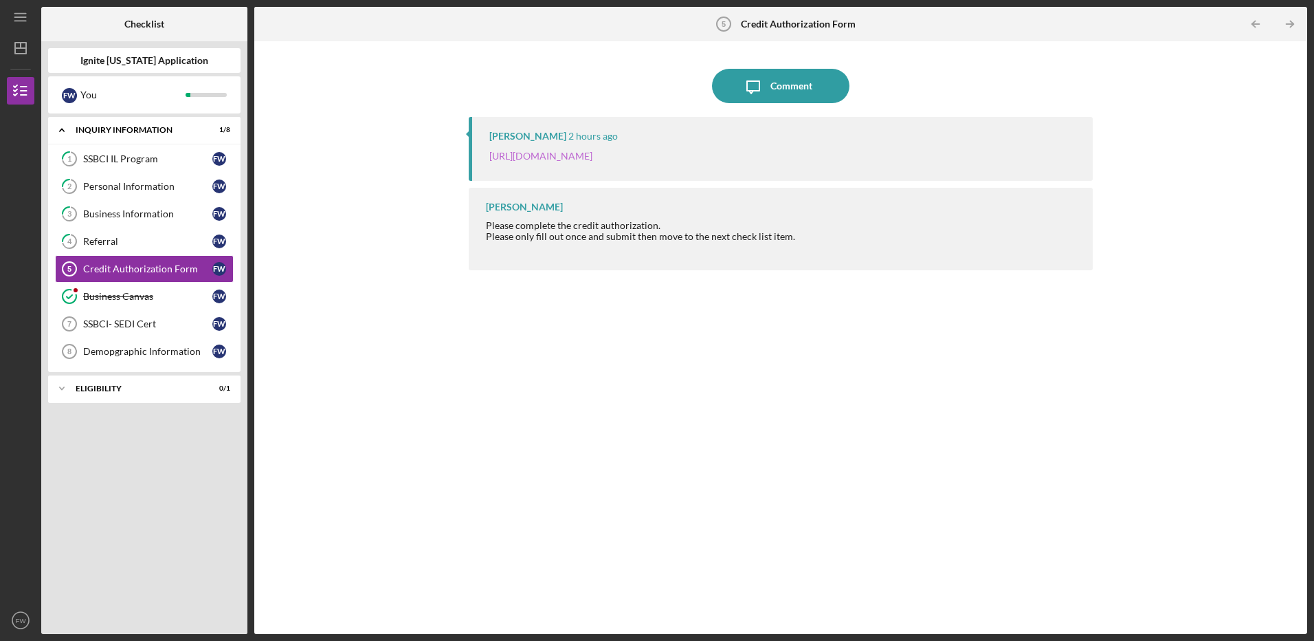
click at [592, 153] on link "[URL][DOMAIN_NAME]" at bounding box center [540, 156] width 103 height 12
